Goal: Check status: Check status

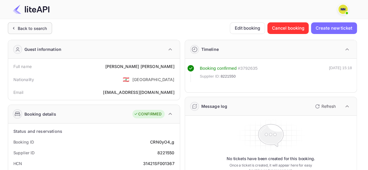
click at [36, 29] on div "Back to search" at bounding box center [32, 28] width 29 height 6
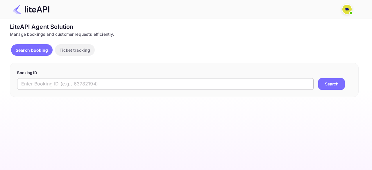
click at [94, 80] on input "text" at bounding box center [165, 84] width 297 height 12
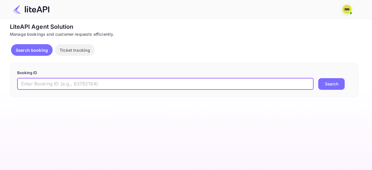
paste input "7cQdLcq3n"
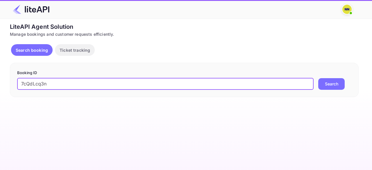
type input "7cQdLcq3n"
click at [318, 78] on button "Search" at bounding box center [331, 84] width 26 height 12
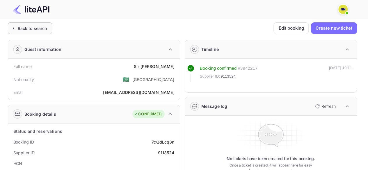
click at [38, 30] on div "Back to search" at bounding box center [32, 28] width 29 height 6
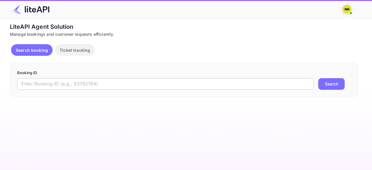
click at [78, 82] on input "text" at bounding box center [165, 84] width 297 height 12
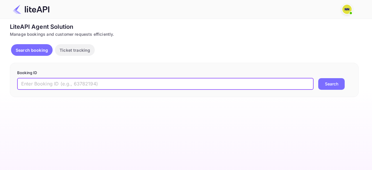
paste input "YZAhbx34V"
type input "YZAhbx34V"
click at [318, 78] on button "Search" at bounding box center [331, 84] width 26 height 12
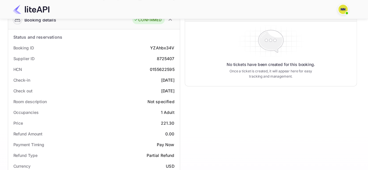
scroll to position [116, 0]
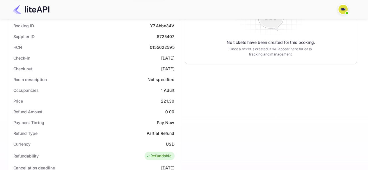
click at [164, 47] on div "0155622595" at bounding box center [162, 47] width 25 height 6
copy div "0155622595"
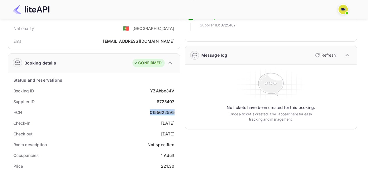
scroll to position [0, 0]
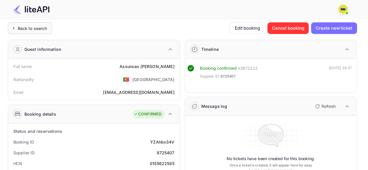
click at [42, 32] on div "Back to search" at bounding box center [30, 28] width 44 height 12
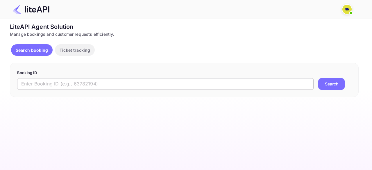
click at [77, 81] on input "text" at bounding box center [165, 84] width 297 height 12
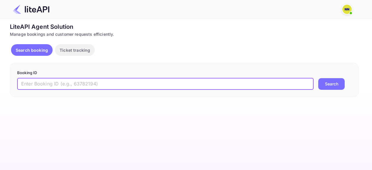
paste input "cJqjsqKNn"
type input "cJqjsqKNn"
click at [318, 78] on button "Search" at bounding box center [331, 84] width 26 height 12
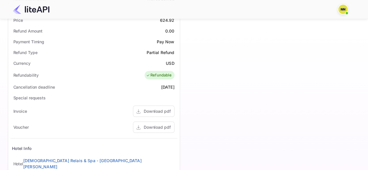
scroll to position [81, 0]
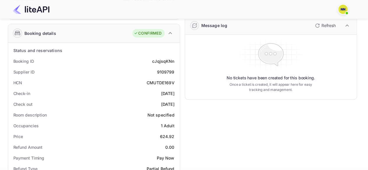
click at [161, 83] on div "CMUTDE169V" at bounding box center [161, 83] width 28 height 6
copy div "CMUTDE169V"
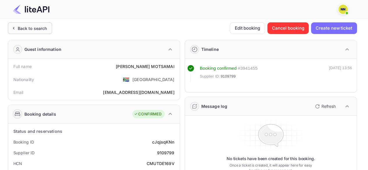
click at [39, 29] on div "Back to search" at bounding box center [32, 28] width 29 height 6
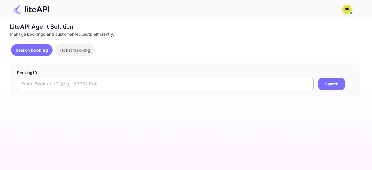
click at [129, 79] on input "text" at bounding box center [165, 84] width 297 height 12
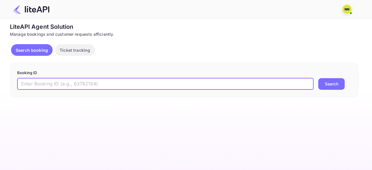
paste input "EsMK2geMY"
type input "EsMK2geMY"
click at [318, 78] on button "Search" at bounding box center [331, 84] width 26 height 12
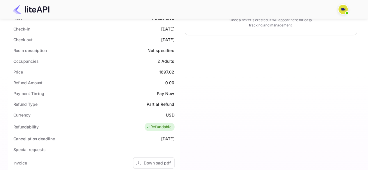
scroll to position [58, 0]
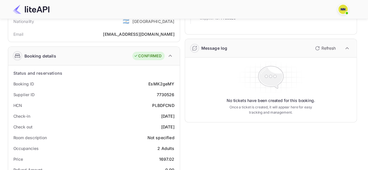
click at [167, 103] on div "PLBDFCND" at bounding box center [163, 105] width 22 height 6
copy div "PLBDFCND"
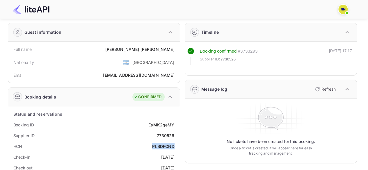
scroll to position [0, 0]
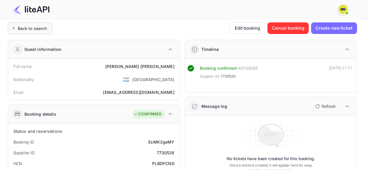
click at [28, 31] on div "Back to search" at bounding box center [32, 28] width 29 height 6
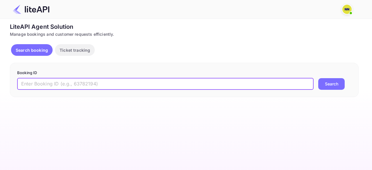
click at [98, 81] on input "text" at bounding box center [165, 84] width 297 height 12
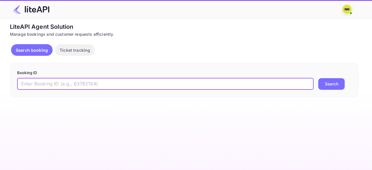
paste input "BJGteKyDC"
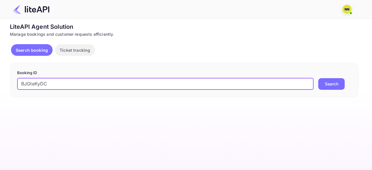
type input "BJGteKyDC"
click at [318, 78] on button "Search" at bounding box center [331, 84] width 26 height 12
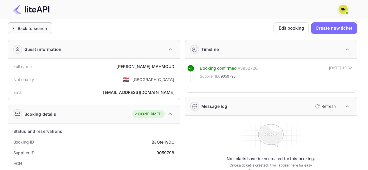
click at [36, 31] on div "Back to search" at bounding box center [32, 28] width 29 height 6
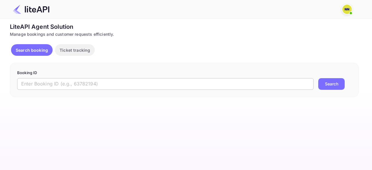
click at [44, 83] on input "text" at bounding box center [165, 84] width 297 height 12
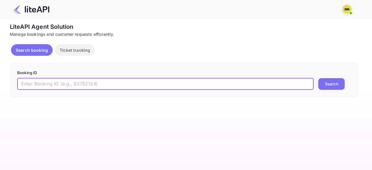
paste input "t4iVNP29w"
type input "t4iVNP29w"
click at [318, 78] on button "Search" at bounding box center [331, 84] width 26 height 12
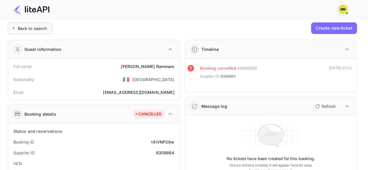
click at [40, 28] on div "Back to search" at bounding box center [32, 28] width 29 height 6
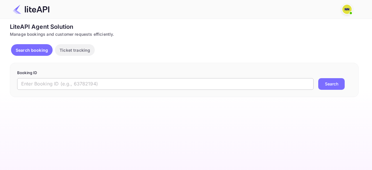
click at [91, 86] on input "text" at bounding box center [165, 84] width 297 height 12
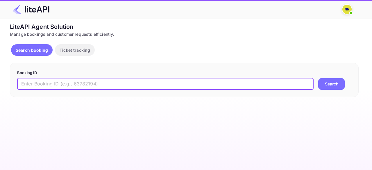
paste input "xHwGcU3DS"
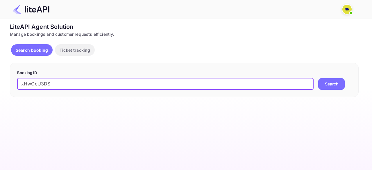
type input "xHwGcU3DS"
click at [318, 78] on button "Search" at bounding box center [331, 84] width 26 height 12
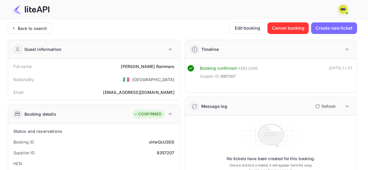
click at [30, 28] on div "Back to search" at bounding box center [32, 28] width 29 height 6
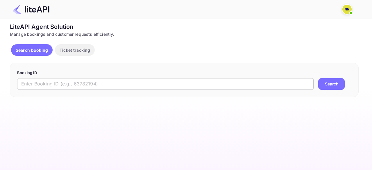
click at [92, 82] on input "text" at bounding box center [165, 84] width 297 height 12
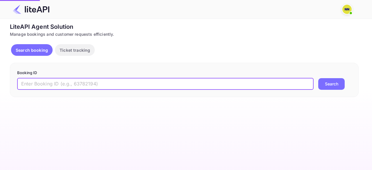
paste input "gKiXsR9JV"
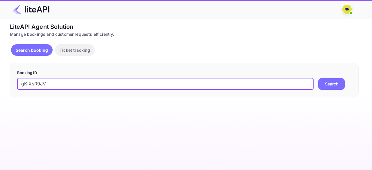
type input "gKiXsR9JV"
click at [318, 78] on button "Search" at bounding box center [331, 84] width 26 height 12
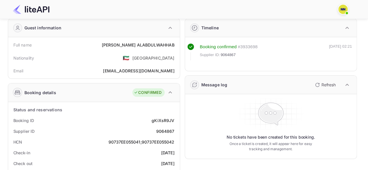
scroll to position [58, 0]
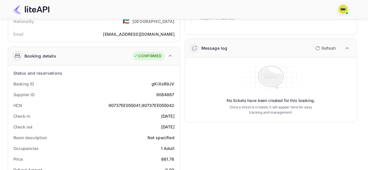
click at [147, 105] on div "90737EE055041;90737EE055042" at bounding box center [141, 105] width 66 height 6
copy div "90737EE055041;90737EE055042"
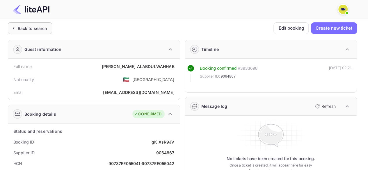
click at [43, 29] on div "Back to search" at bounding box center [32, 28] width 29 height 6
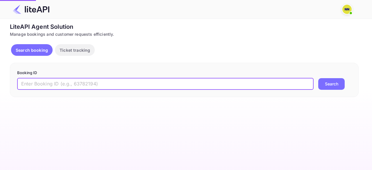
click at [98, 82] on input "text" at bounding box center [165, 84] width 297 height 12
paste input "-87yWiGU-"
type input "-87yWiGU-"
click at [318, 78] on button "Search" at bounding box center [331, 84] width 26 height 12
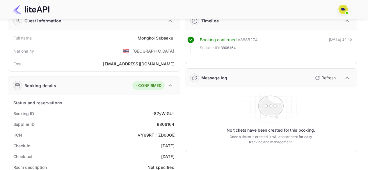
scroll to position [58, 0]
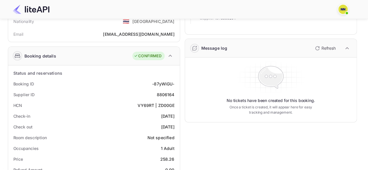
click at [161, 105] on div "VY69RT | ZD00GE" at bounding box center [156, 105] width 37 height 6
copy div "VY69RT | ZD00GE"
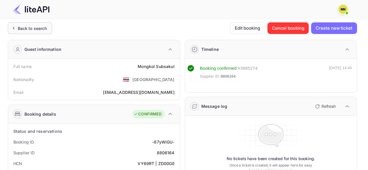
click at [45, 27] on div "Back to search" at bounding box center [32, 28] width 29 height 6
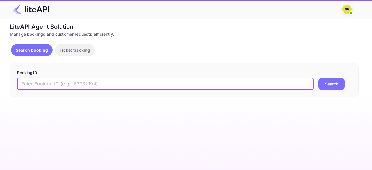
click at [108, 82] on input "text" at bounding box center [165, 84] width 297 height 12
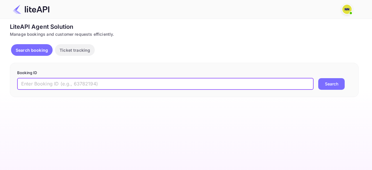
paste input "ug4vf2KFe"
type input "ug4vf2KFe"
click at [318, 78] on button "Search" at bounding box center [331, 84] width 26 height 12
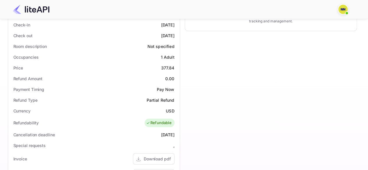
scroll to position [87, 0]
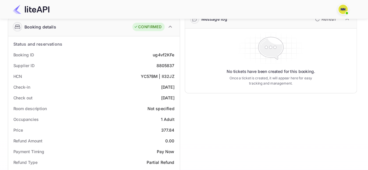
click at [166, 75] on div "YC57BM | II32JZ" at bounding box center [157, 76] width 33 height 6
copy div "YC57BM | II32JZ"
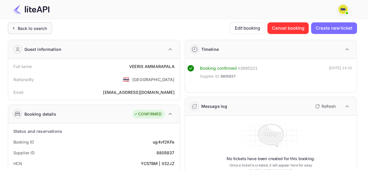
click at [44, 32] on div "Back to search" at bounding box center [30, 28] width 44 height 12
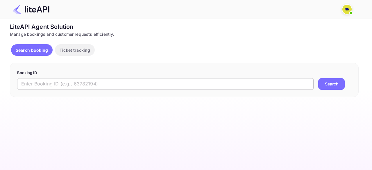
click at [107, 86] on input "text" at bounding box center [165, 84] width 297 height 12
paste input "vALa-nOQl"
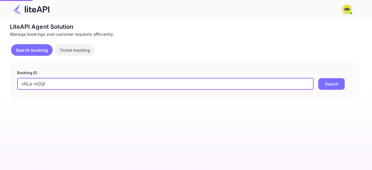
click at [318, 78] on button "Search" at bounding box center [331, 84] width 26 height 12
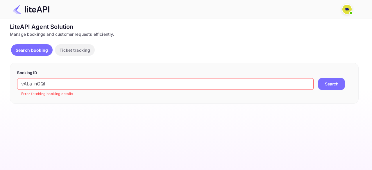
click at [327, 85] on button "Search" at bounding box center [331, 84] width 26 height 12
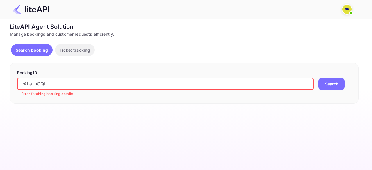
click at [23, 84] on input "vALa-nOQl" at bounding box center [165, 84] width 297 height 12
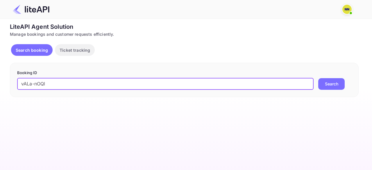
type input "vALa-nOQl"
click at [324, 84] on button "Search" at bounding box center [331, 84] width 26 height 12
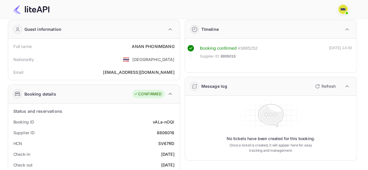
scroll to position [29, 0]
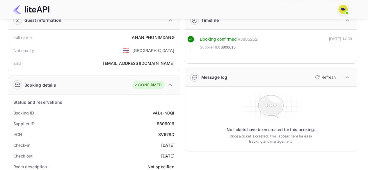
click at [164, 132] on div "SV67RD" at bounding box center [166, 134] width 16 height 6
copy div "SV67RD"
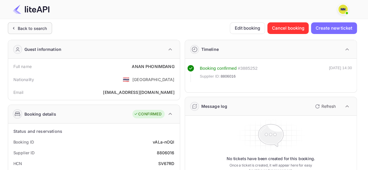
click at [45, 29] on div "Back to search" at bounding box center [32, 28] width 29 height 6
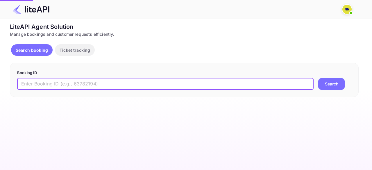
click at [105, 85] on input "text" at bounding box center [165, 84] width 297 height 12
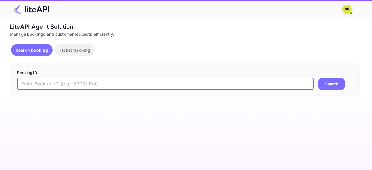
paste input "Uq6Efl1NG"
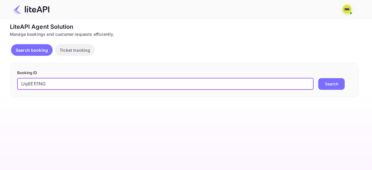
type input "Uq6Efl1NG"
click at [318, 78] on button "Search" at bounding box center [331, 84] width 26 height 12
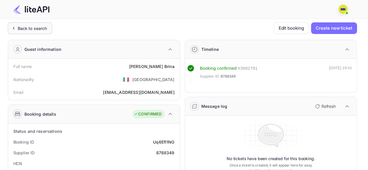
click at [38, 32] on div "Back to search" at bounding box center [30, 28] width 44 height 12
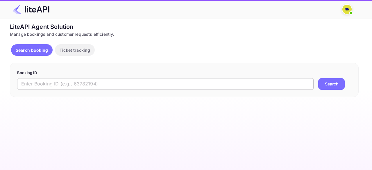
click at [75, 81] on input "text" at bounding box center [165, 84] width 297 height 12
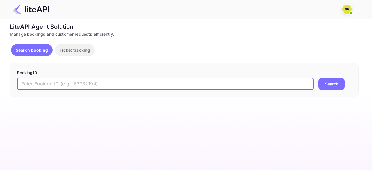
paste input "X2Y7LxF9-"
click at [333, 80] on button "Search" at bounding box center [331, 84] width 26 height 12
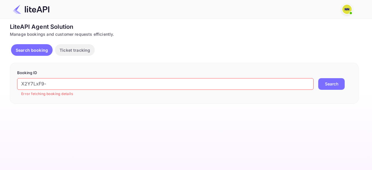
click at [22, 82] on input "X2Y7LxF9-" at bounding box center [165, 84] width 297 height 12
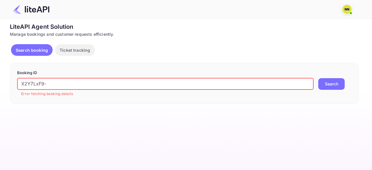
click at [76, 86] on input "X2Y7LxF9-" at bounding box center [165, 84] width 297 height 12
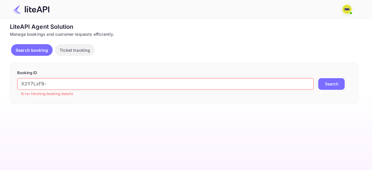
click at [328, 85] on button "Search" at bounding box center [331, 84] width 26 height 12
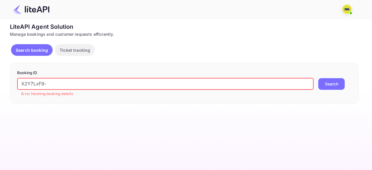
click at [204, 88] on input "X2Y7LxF9-" at bounding box center [165, 84] width 297 height 12
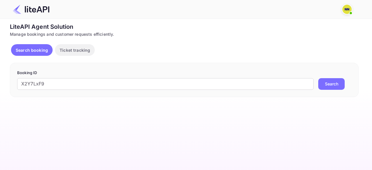
click at [328, 84] on button "Search" at bounding box center [331, 84] width 26 height 12
click at [119, 83] on input "X2Y7LxF9" at bounding box center [165, 84] width 297 height 12
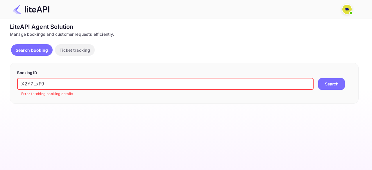
click at [119, 83] on input "X2Y7LxF9" at bounding box center [165, 84] width 297 height 12
paste input "-"
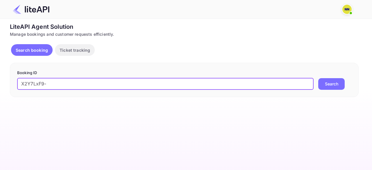
type input "X2Y7LxF9-"
click at [322, 85] on button "Search" at bounding box center [331, 84] width 26 height 12
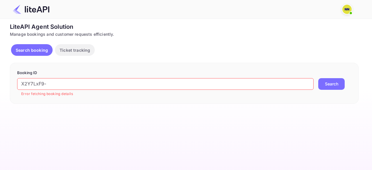
click at [334, 84] on button "Search" at bounding box center [331, 84] width 26 height 12
click at [62, 52] on p "Ticket tracking" at bounding box center [75, 50] width 31 height 6
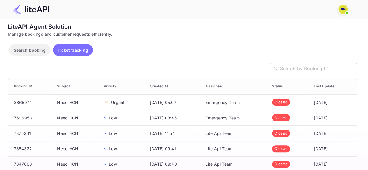
click at [39, 14] on img at bounding box center [31, 9] width 37 height 9
click at [26, 50] on p "Search booking" at bounding box center [30, 50] width 32 height 6
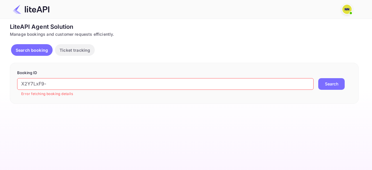
click at [37, 11] on img at bounding box center [31, 9] width 37 height 9
click at [350, 7] on img at bounding box center [346, 9] width 9 height 9
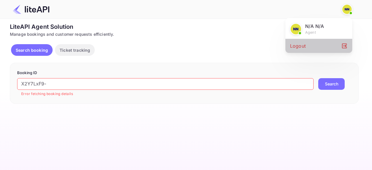
click at [305, 45] on div "Logout" at bounding box center [318, 46] width 67 height 14
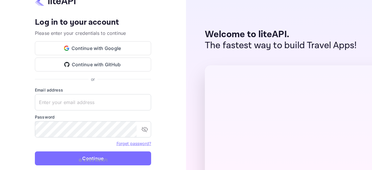
type input "[EMAIL_ADDRESS][DOMAIN_NAME]"
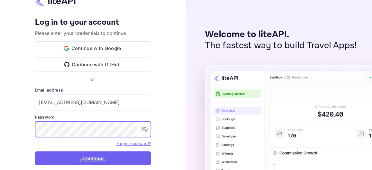
click at [95, 154] on button "Continue" at bounding box center [93, 158] width 116 height 14
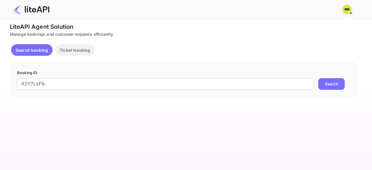
click at [346, 82] on div "X2Y7LxF9- ​ Search" at bounding box center [184, 84] width 334 height 12
click at [339, 83] on button "Search" at bounding box center [331, 84] width 26 height 12
click at [331, 85] on button "Search" at bounding box center [331, 84] width 26 height 12
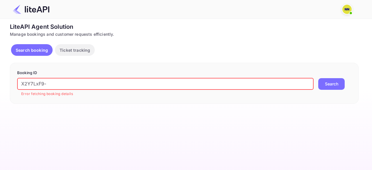
click at [152, 81] on input "X2Y7LxF9-" at bounding box center [165, 84] width 297 height 12
paste input "7299745"
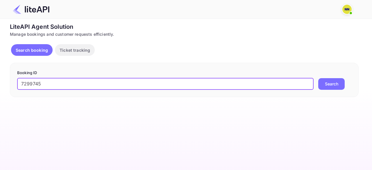
type input "7299745"
click at [318, 78] on button "Search" at bounding box center [331, 84] width 26 height 12
